Goal: Entertainment & Leisure: Browse casually

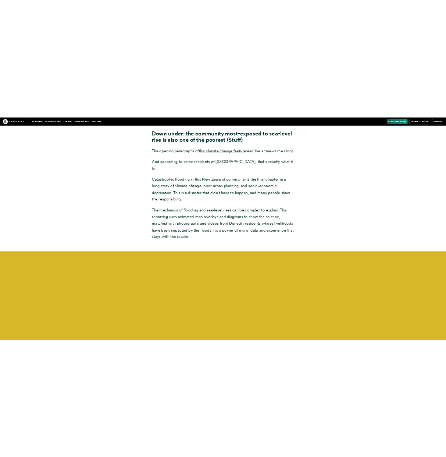
scroll to position [3924, 0]
